Goal: Information Seeking & Learning: Learn about a topic

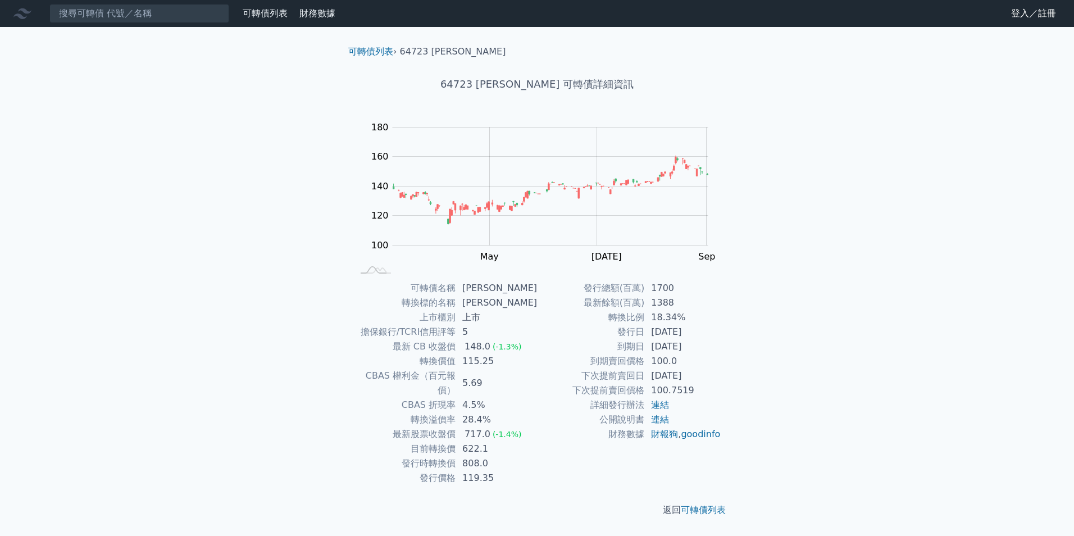
drag, startPoint x: 653, startPoint y: 330, endPoint x: 709, endPoint y: 331, distance: 55.6
click at [709, 331] on td "2023-08-04" at bounding box center [682, 332] width 77 height 15
copy td "2023-08-04"
drag, startPoint x: 903, startPoint y: 46, endPoint x: 904, endPoint y: 39, distance: 7.3
click at [903, 46] on div "可轉債列表 財務數據 可轉債列表 財務數據 登入／註冊 登入／註冊 可轉債列表 › 64723 保瑞三 64723 保瑞三 可轉債詳細資訊 Zoom Out …" at bounding box center [537, 268] width 1074 height 536
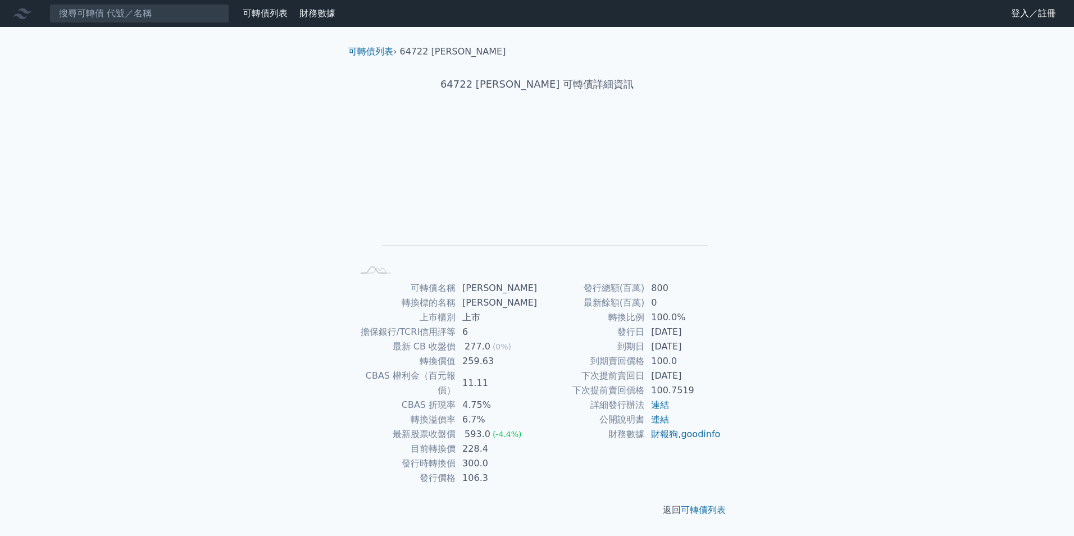
click at [861, 371] on div "可轉債列表 財務數據 可轉債列表 財務數據 登入／註冊 登入／註冊 可轉債列表 › 64722 [PERSON_NAME] 64722 保瑞二 可轉債詳細資訊…" at bounding box center [537, 268] width 1074 height 536
click at [371, 52] on link "可轉債列表" at bounding box center [370, 51] width 45 height 11
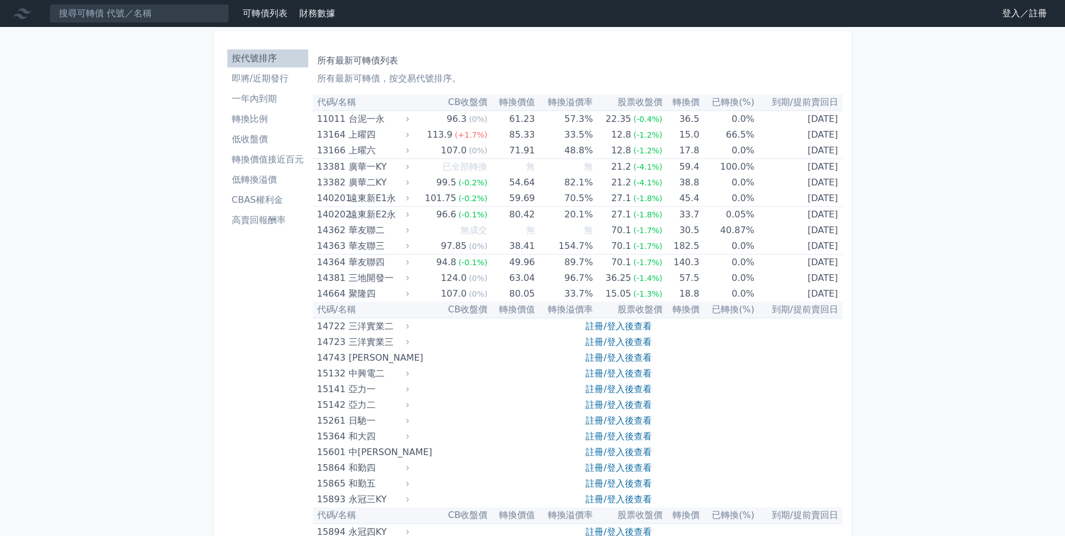
click at [372, 52] on div "所有最新可轉債列表 所有最新可轉債，按交易代號排序。" at bounding box center [577, 67] width 521 height 36
click at [447, 61] on h1 "所有最新可轉債列表" at bounding box center [577, 60] width 521 height 13
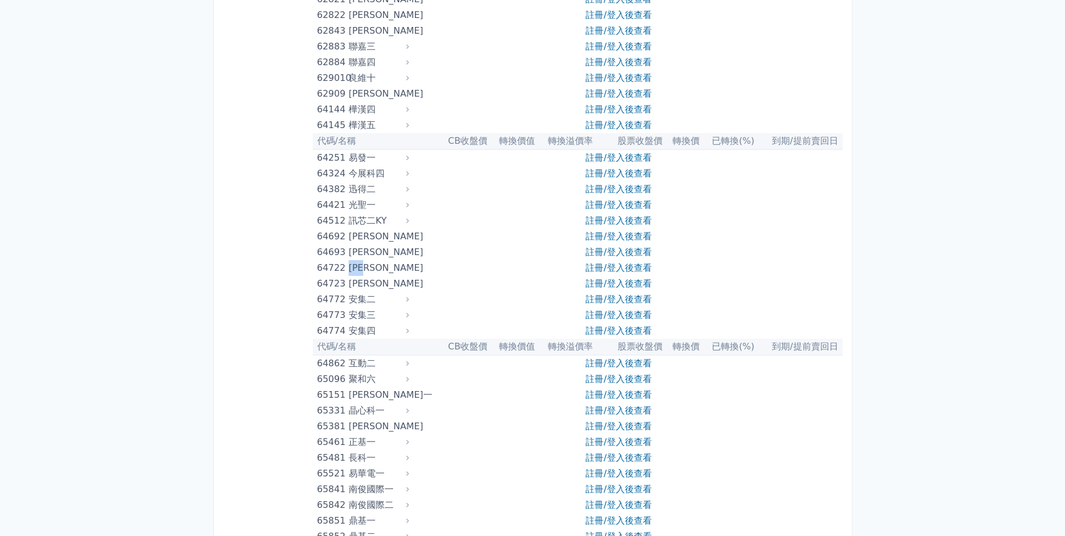
drag, startPoint x: 351, startPoint y: 268, endPoint x: 372, endPoint y: 267, distance: 20.8
click at [372, 267] on div "[PERSON_NAME]" at bounding box center [378, 268] width 58 height 16
copy div "[PERSON_NAME]"
